Goal: Information Seeking & Learning: Learn about a topic

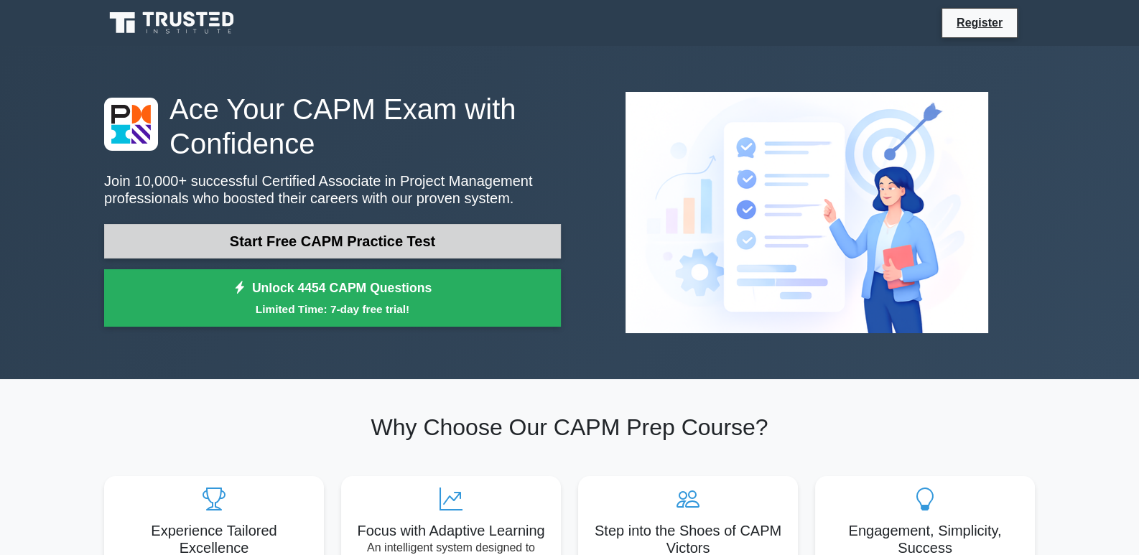
click at [395, 241] on link "Start Free CAPM Practice Test" at bounding box center [332, 241] width 457 height 34
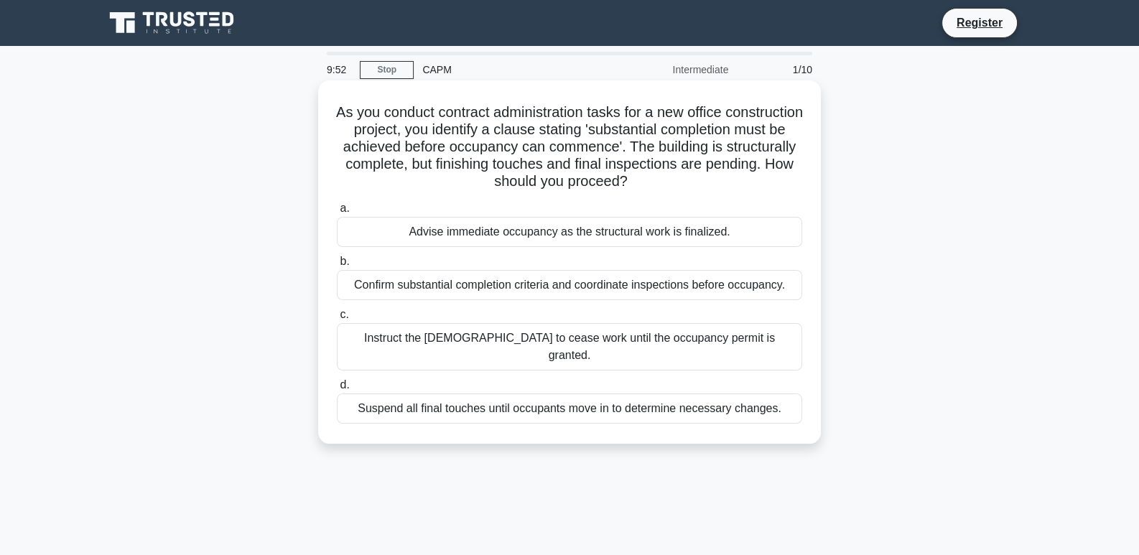
click at [434, 243] on div "Advise immediate occupancy as the structural work is finalized." at bounding box center [569, 232] width 465 height 30
click at [337, 213] on input "a. Advise immediate occupancy as the structural work is finalized." at bounding box center [337, 208] width 0 height 9
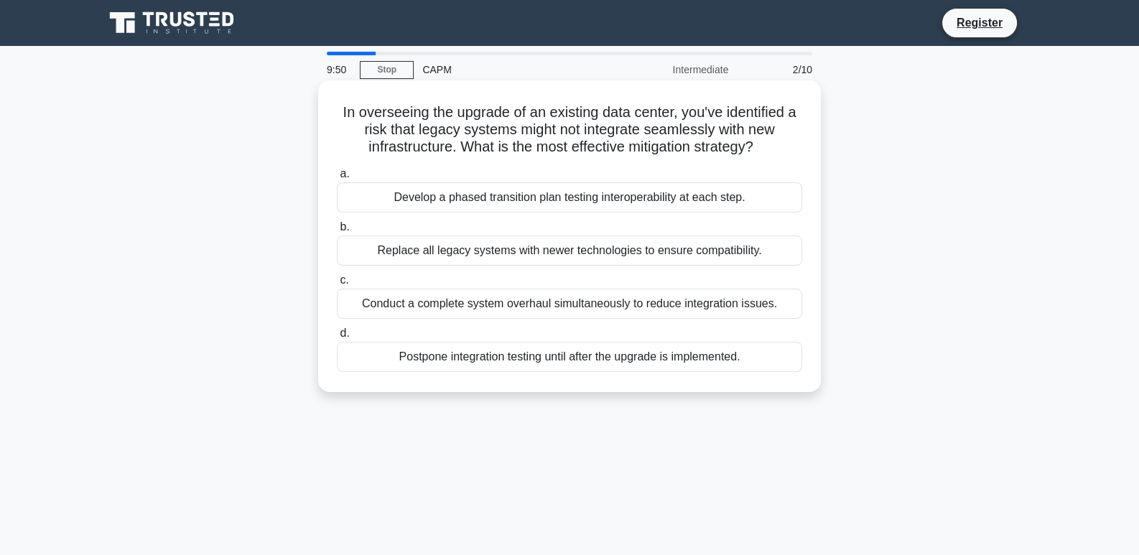
click at [446, 211] on div "Develop a phased transition plan testing interoperability at each step." at bounding box center [569, 197] width 465 height 30
click at [337, 179] on input "a. Develop a phased transition plan testing interoperability at each step." at bounding box center [337, 173] width 0 height 9
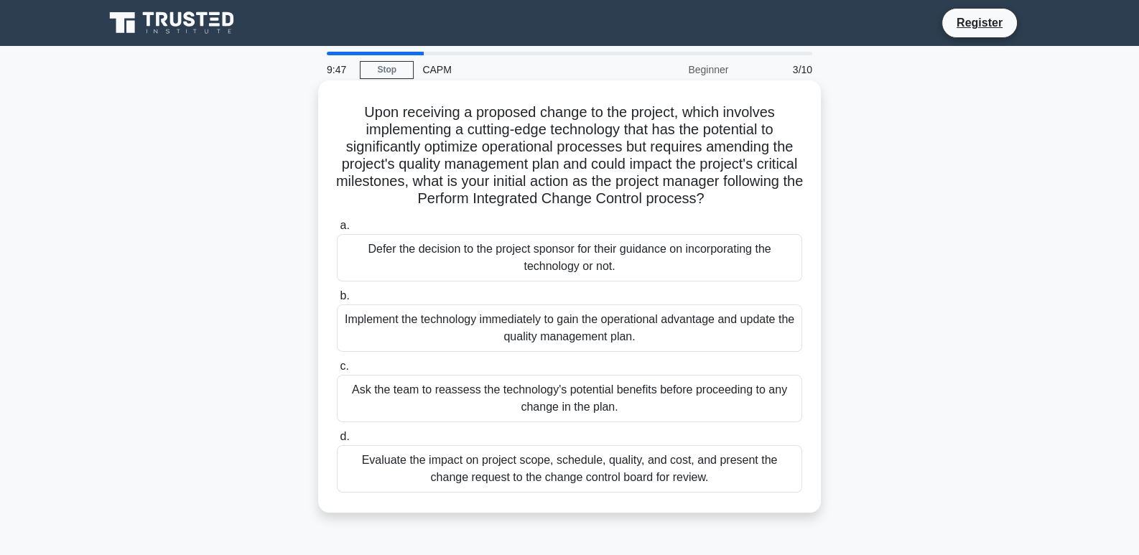
click at [445, 252] on div "Defer the decision to the project sponsor for their guidance on incorporating t…" at bounding box center [569, 257] width 465 height 47
click at [337, 231] on input "a. Defer the decision to the project sponsor for their guidance on incorporatin…" at bounding box center [337, 225] width 0 height 9
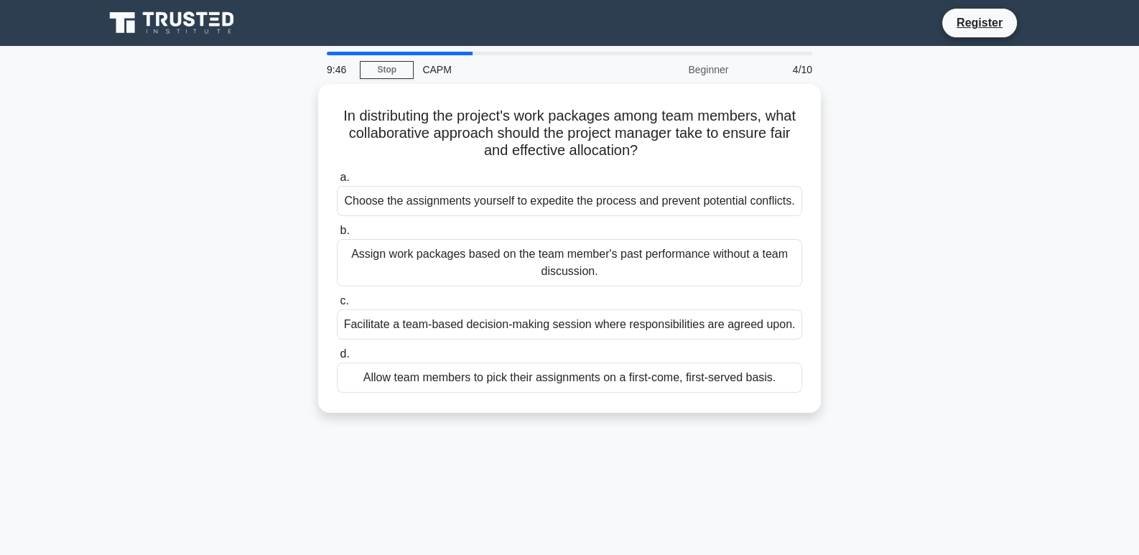
click at [445, 252] on div "Assign work packages based on the team member's past performance without a team…" at bounding box center [569, 262] width 465 height 47
click at [337, 236] on input "b. Assign work packages based on the team member's past performance without a t…" at bounding box center [337, 230] width 0 height 9
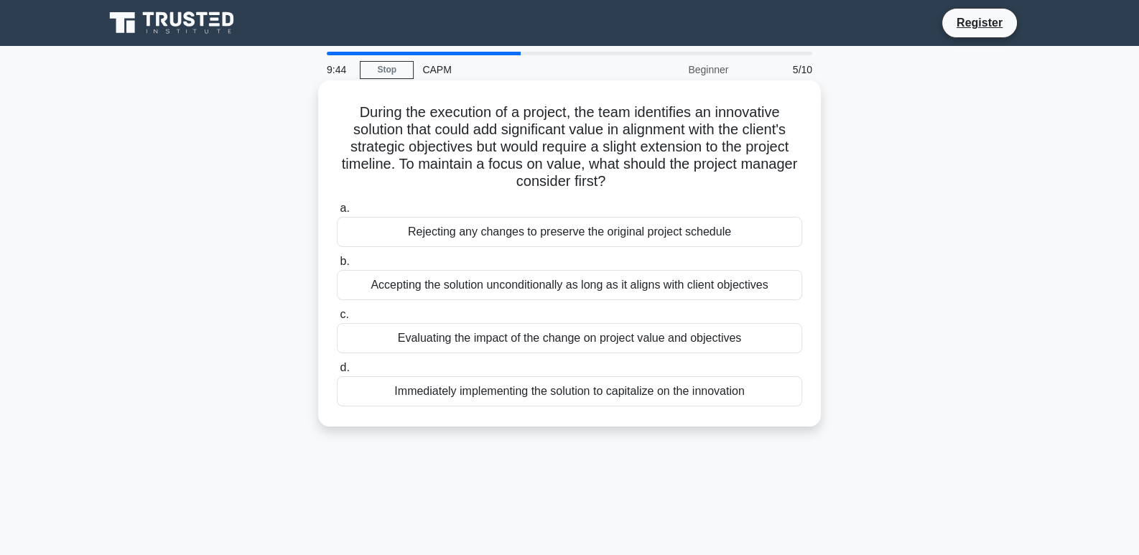
click at [467, 232] on div "Rejecting any changes to preserve the original project schedule" at bounding box center [569, 232] width 465 height 30
click at [337, 213] on input "a. Rejecting any changes to preserve the original project schedule" at bounding box center [337, 208] width 0 height 9
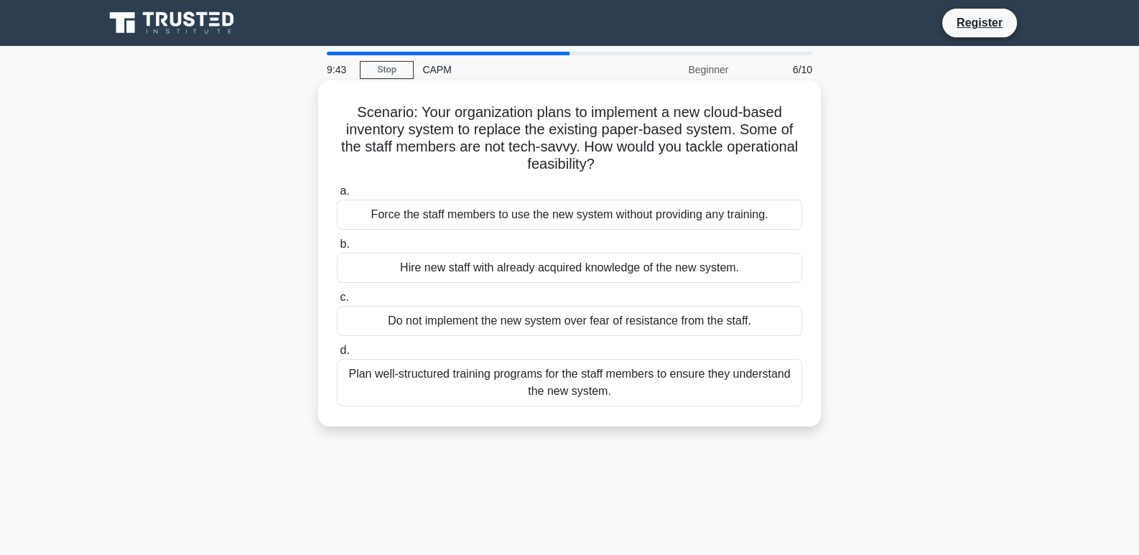
click at [467, 254] on div "Hire new staff with already acquired knowledge of the new system." at bounding box center [569, 268] width 465 height 30
click at [337, 249] on input "b. Hire new staff with already acquired knowledge of the new system." at bounding box center [337, 244] width 0 height 9
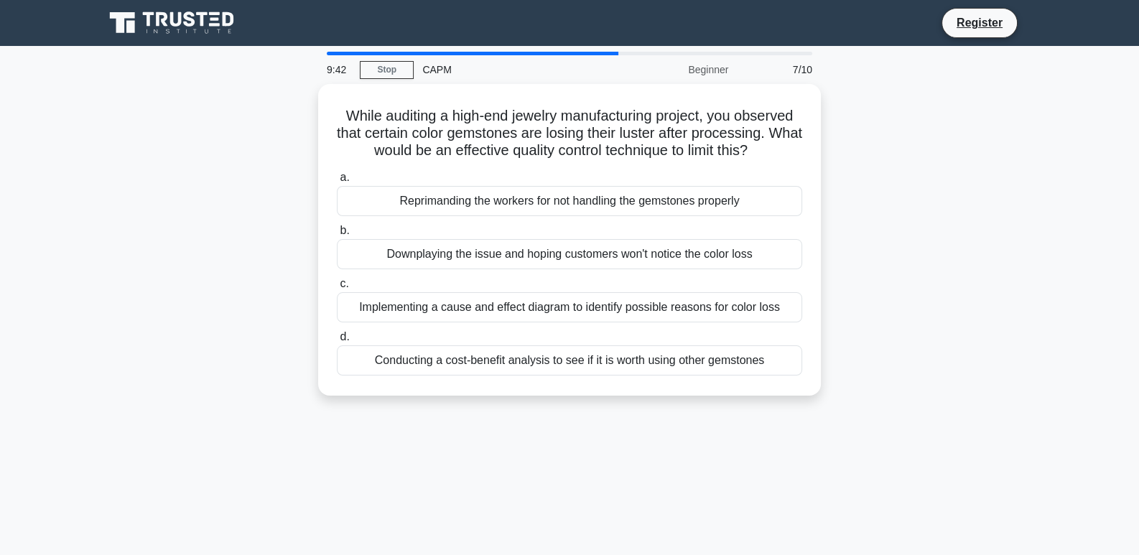
click at [467, 254] on div "Downplaying the issue and hoping customers won't notice the color loss" at bounding box center [569, 254] width 465 height 30
click at [337, 236] on input "b. Downplaying the issue and hoping customers won't notice the color loss" at bounding box center [337, 230] width 0 height 9
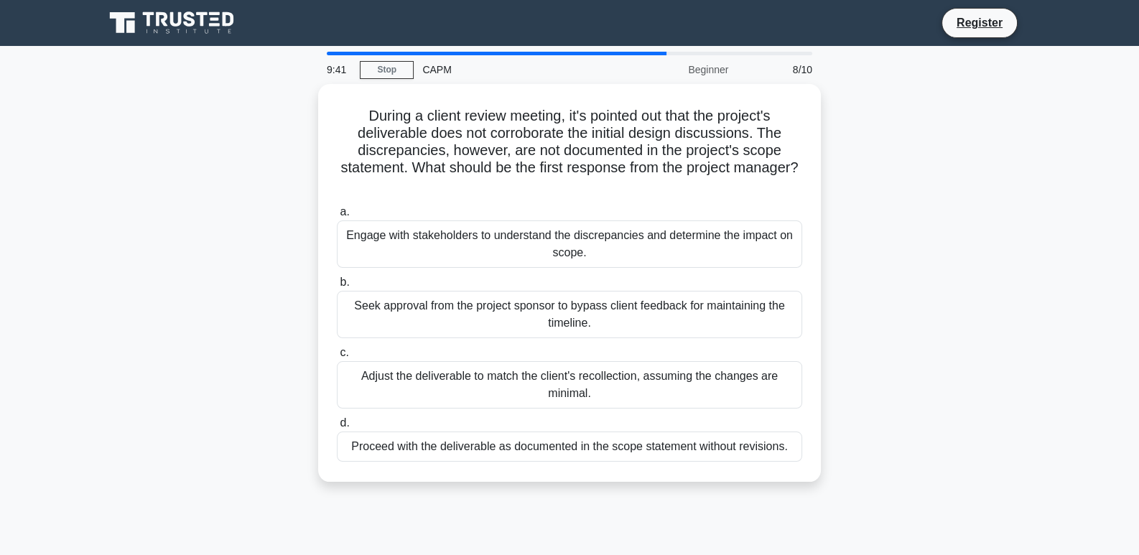
click at [467, 254] on div "Engage with stakeholders to understand the discrepancies and determine the impa…" at bounding box center [569, 243] width 465 height 47
click at [337, 217] on input "a. Engage with stakeholders to understand the discrepancies and determine the i…" at bounding box center [337, 212] width 0 height 9
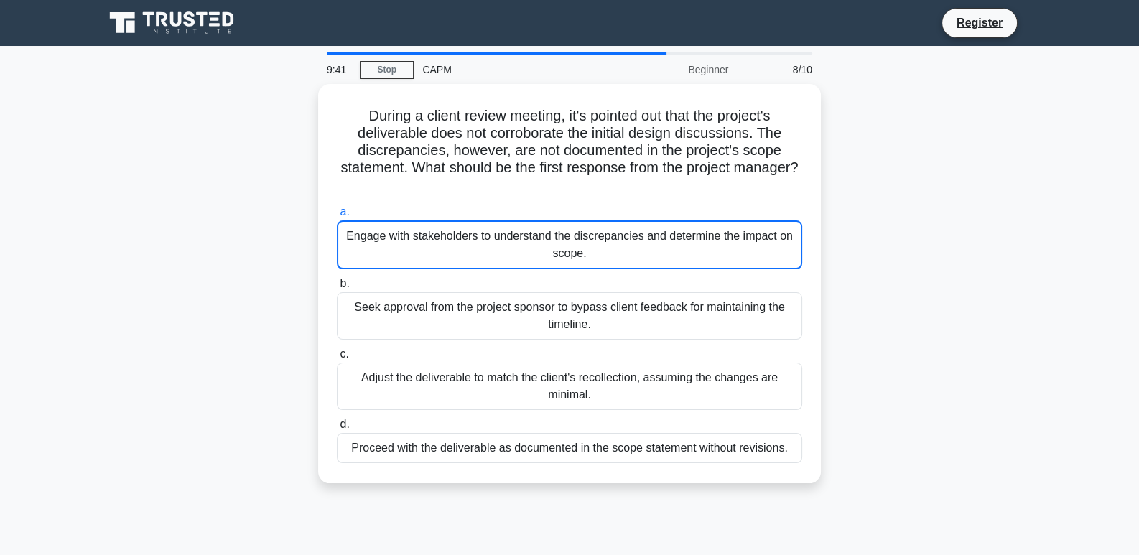
click at [467, 254] on div "Engage with stakeholders to understand the discrepancies and determine the impa…" at bounding box center [569, 244] width 465 height 49
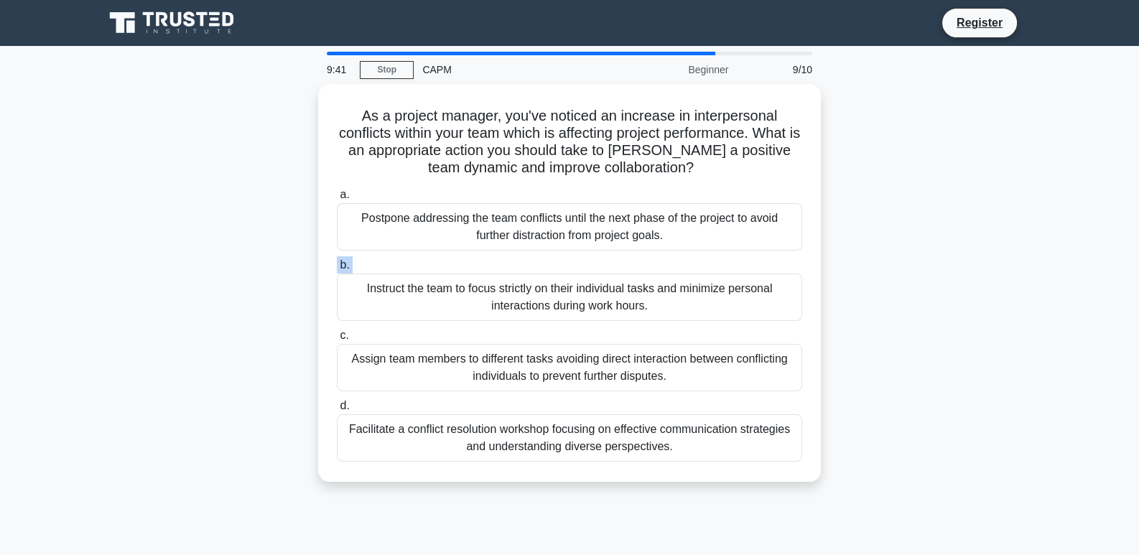
click at [467, 256] on label "b. Instruct the team to focus strictly on their individual tasks and minimize p…" at bounding box center [569, 288] width 465 height 65
click at [337, 261] on input "b. Instruct the team to focus strictly on their individual tasks and minimize p…" at bounding box center [337, 265] width 0 height 9
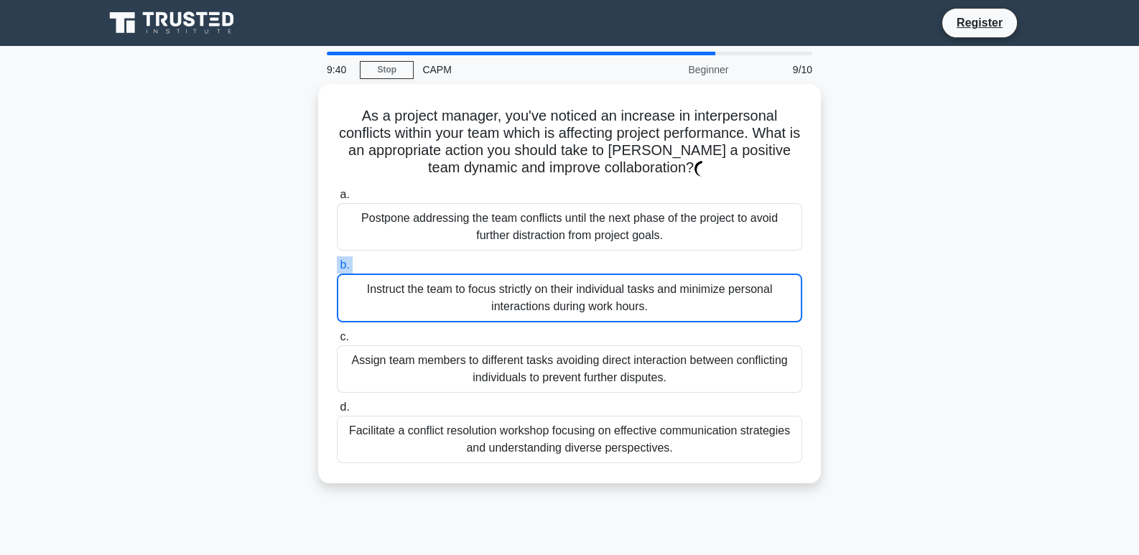
click at [467, 256] on label "b. Instruct the team to focus strictly on their individual tasks and minimize p…" at bounding box center [569, 289] width 465 height 66
click at [337, 261] on input "b. Instruct the team to focus strictly on their individual tasks and minimize p…" at bounding box center [337, 265] width 0 height 9
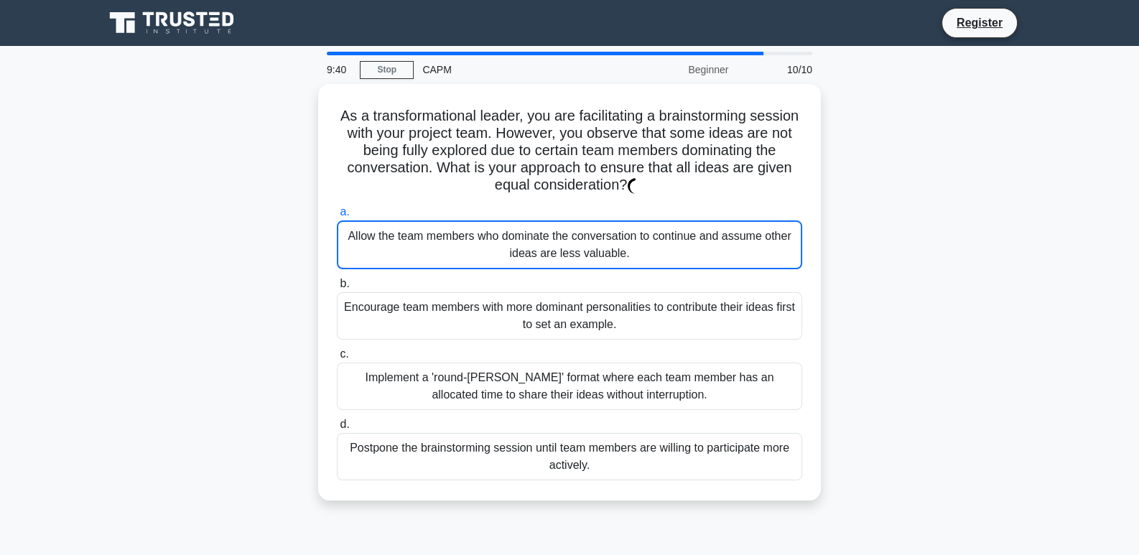
click at [467, 254] on div "Allow the team members who dominate the conversation to continue and assume oth…" at bounding box center [569, 244] width 465 height 49
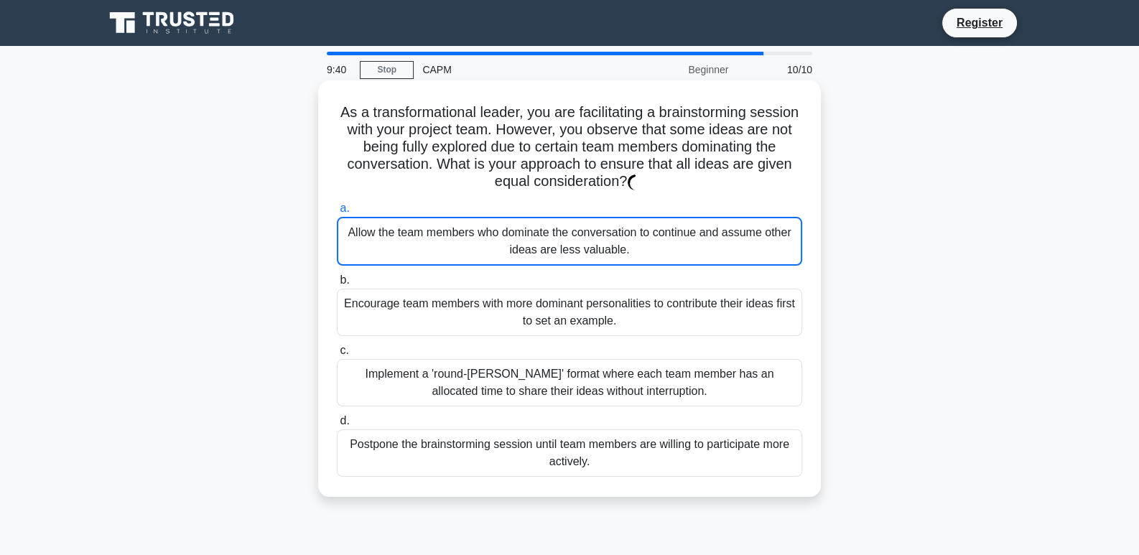
click at [467, 254] on div "Allow the team members who dominate the conversation to continue and assume oth…" at bounding box center [569, 241] width 465 height 49
click at [337, 213] on input "a. Allow the team members who dominate the conversation to continue and assume …" at bounding box center [337, 208] width 0 height 9
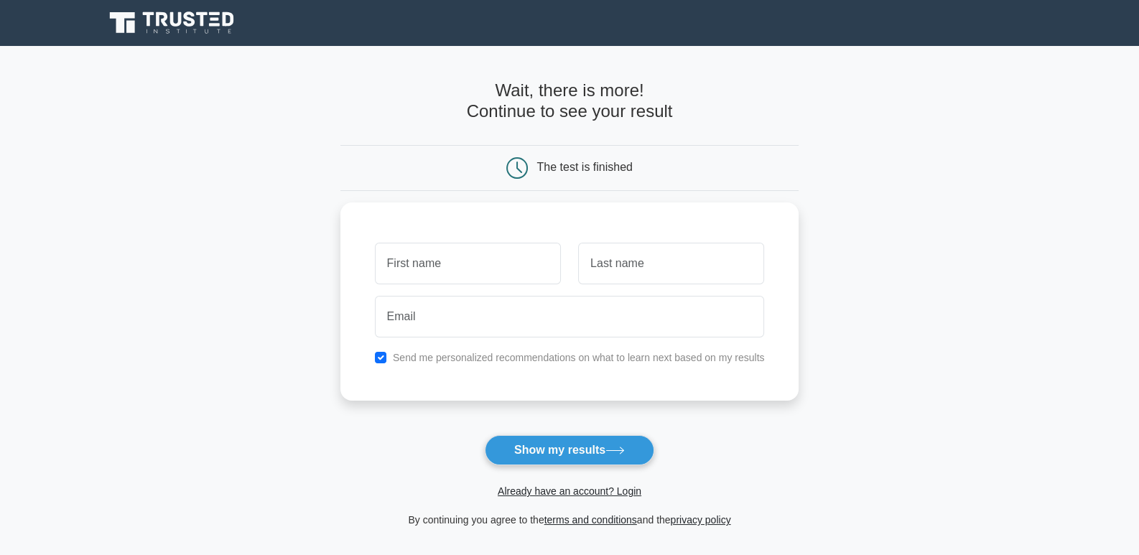
click at [216, 268] on main "Wait, there is more! Continue to see your result The test is finished and the" at bounding box center [569, 304] width 1139 height 517
